Goal: Navigation & Orientation: Find specific page/section

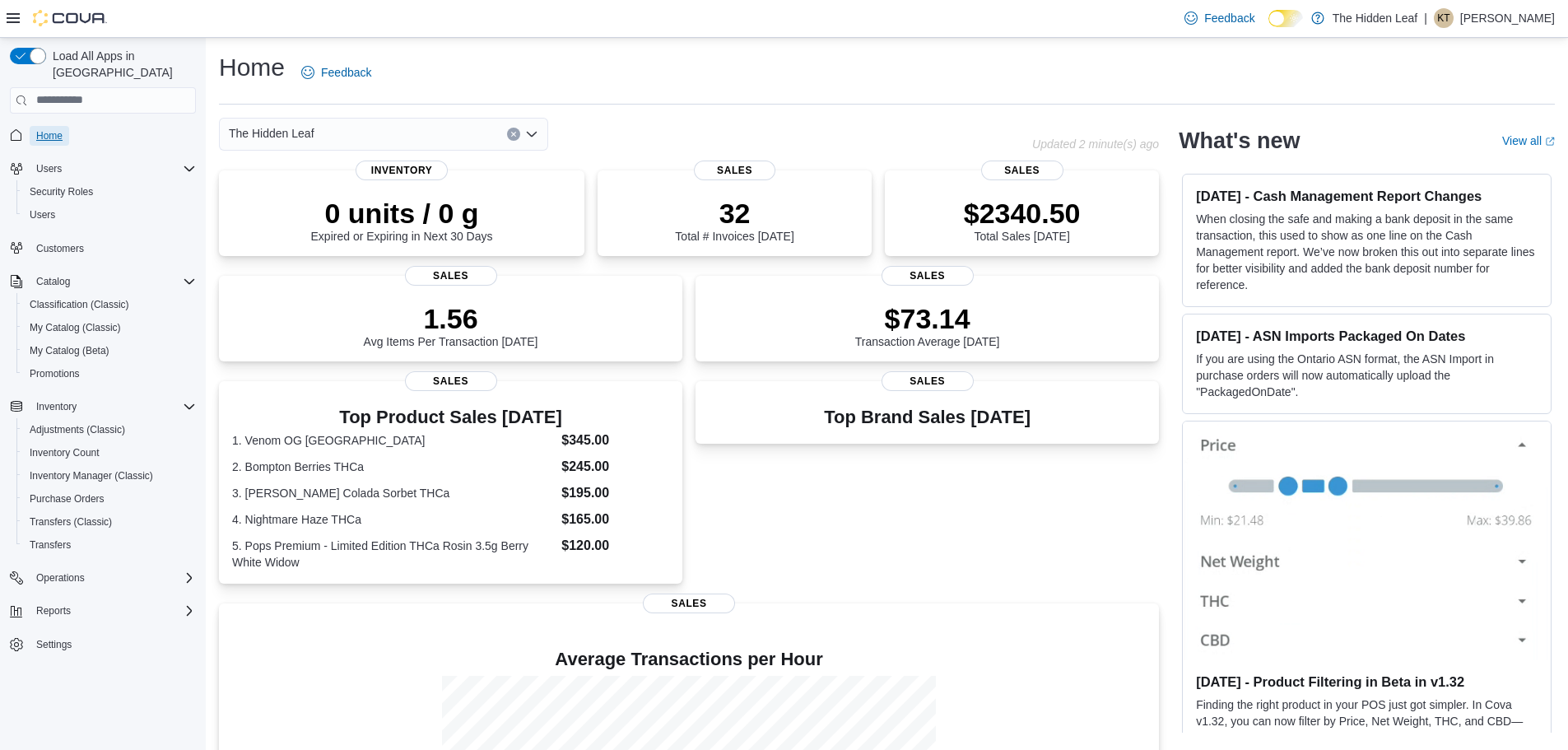
click at [42, 129] on span "Home" at bounding box center [49, 136] width 27 height 13
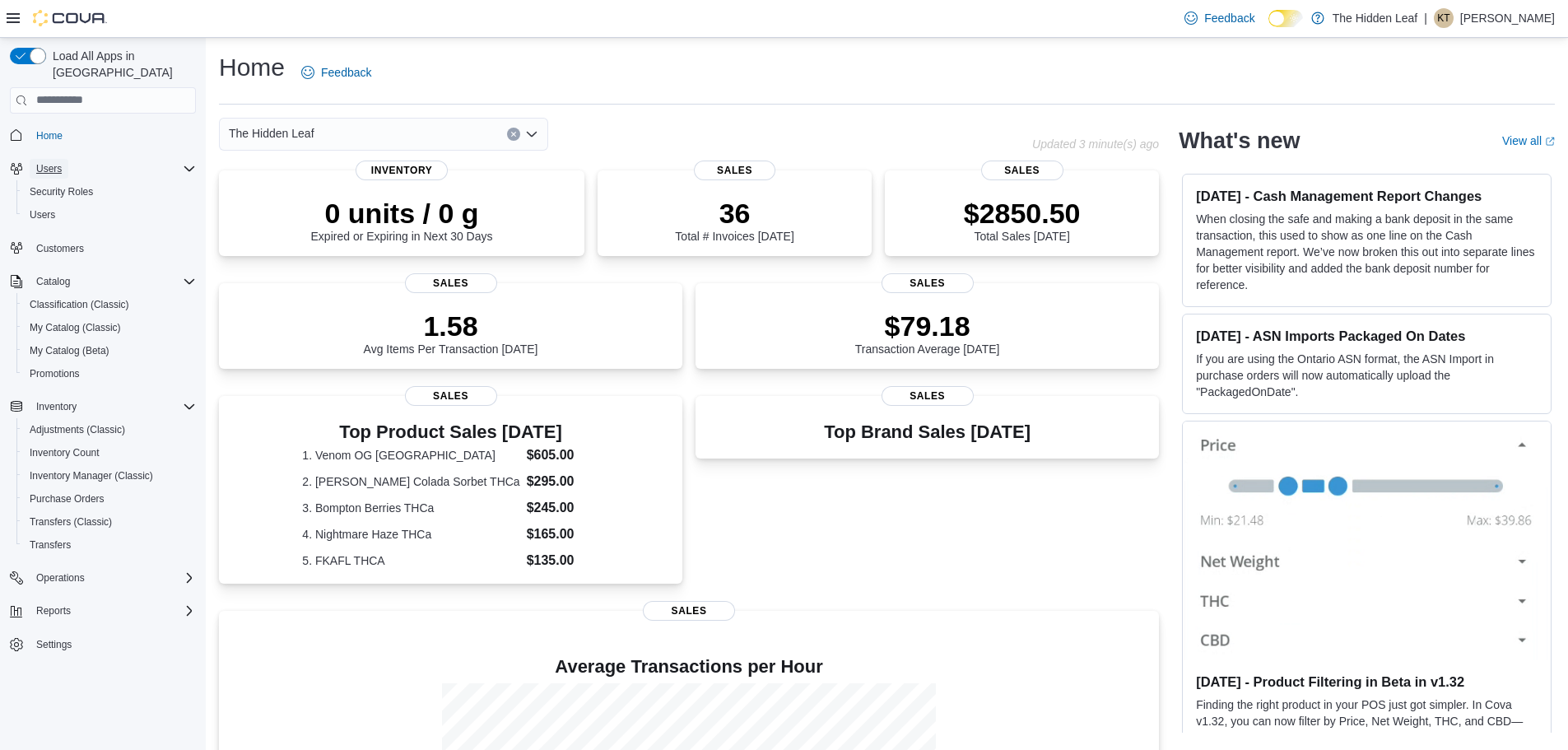
click at [54, 162] on span "Users" at bounding box center [49, 169] width 26 height 13
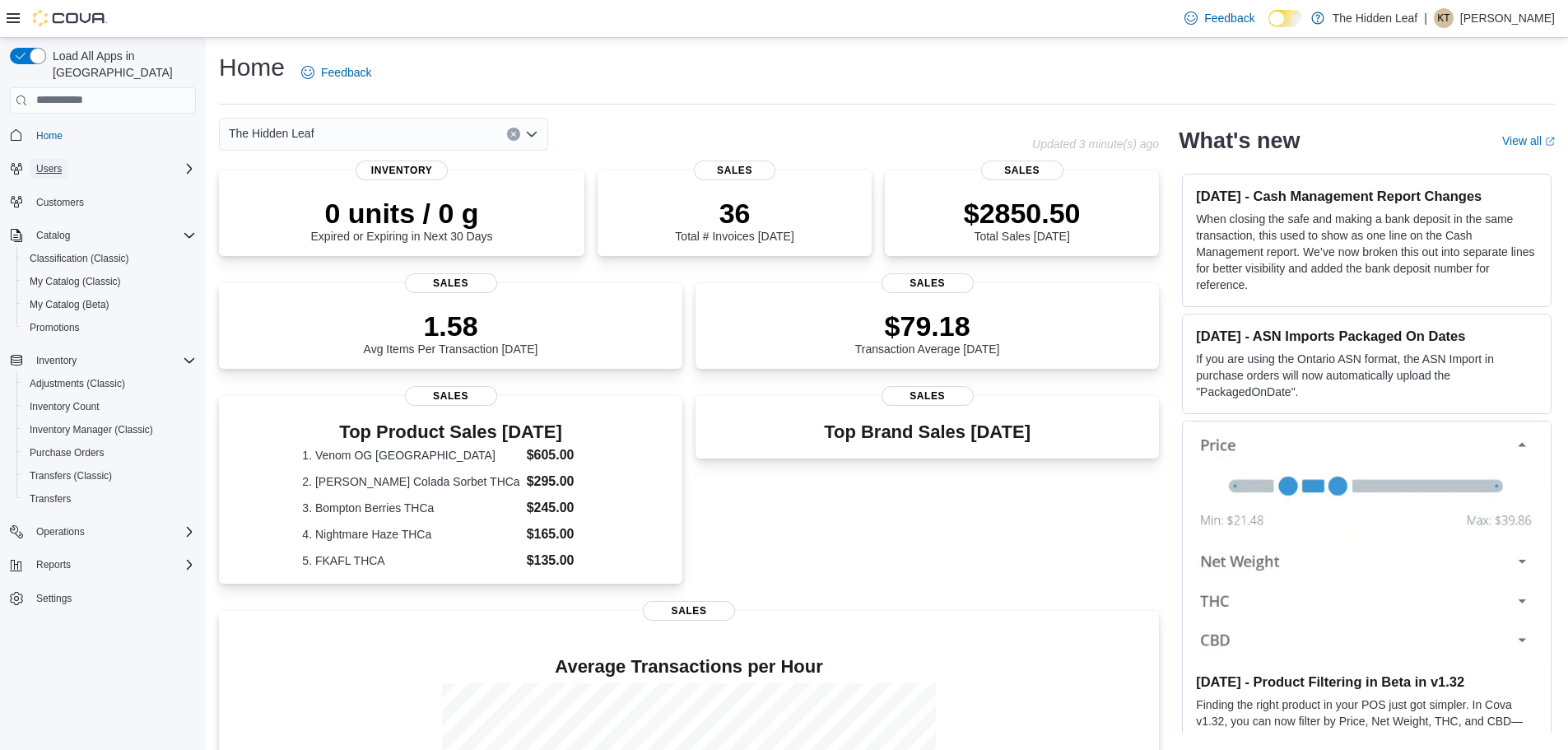
click at [53, 162] on span "Users" at bounding box center [49, 169] width 26 height 13
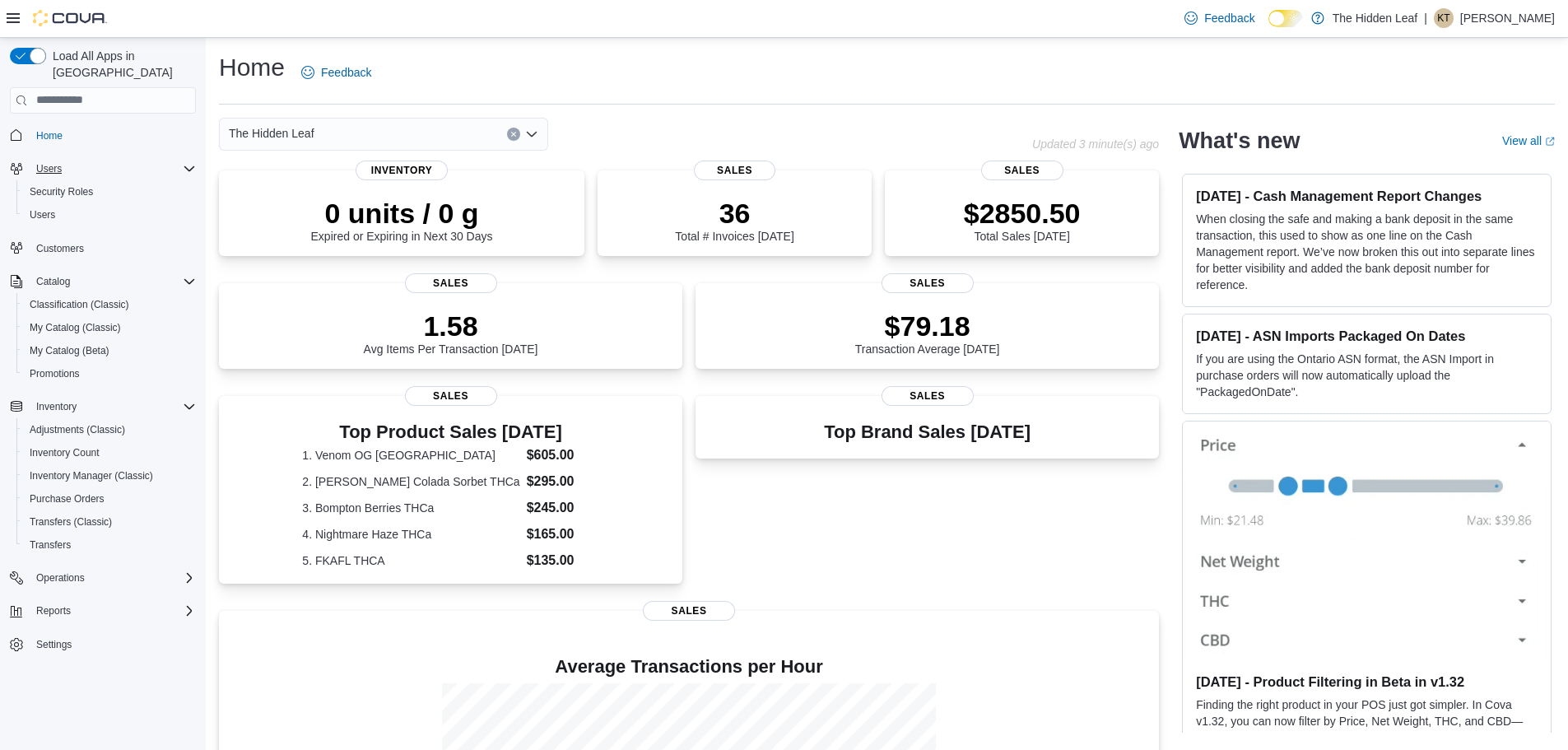
click at [256, 65] on h1 "Home" at bounding box center [251, 67] width 65 height 33
click at [1487, 17] on p "[PERSON_NAME]" at bounding box center [1507, 18] width 95 height 19
click at [483, 84] on div "Home Feedback" at bounding box center [886, 72] width 1336 height 42
click at [65, 126] on link "Home" at bounding box center [49, 136] width 40 height 19
click at [935, 519] on div "Top Brand Sales [DATE] Sales" at bounding box center [927, 494] width 463 height 196
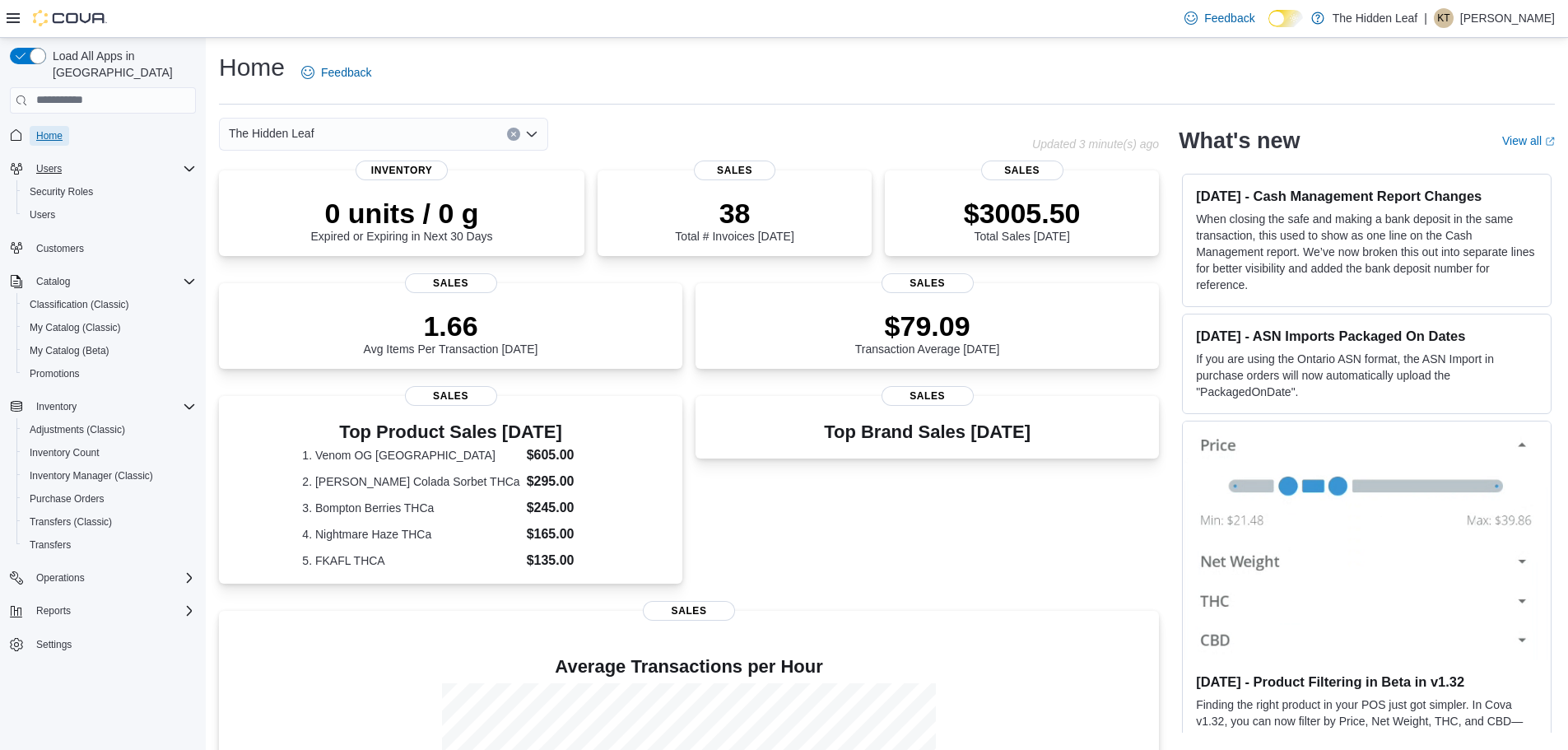
click at [51, 129] on span "Home" at bounding box center [49, 136] width 27 height 13
click at [65, 126] on link "Home" at bounding box center [49, 136] width 40 height 19
